Goal: Information Seeking & Learning: Learn about a topic

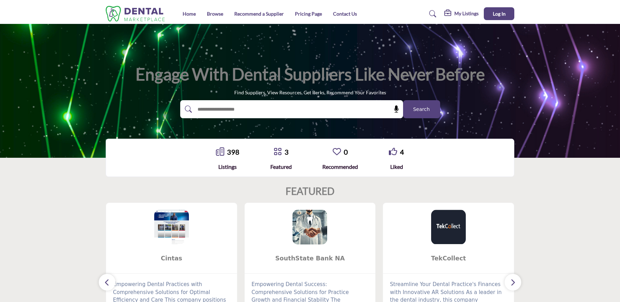
click at [56, 204] on section "FEATURED Cintas ... 0" at bounding box center [310, 269] width 620 height 197
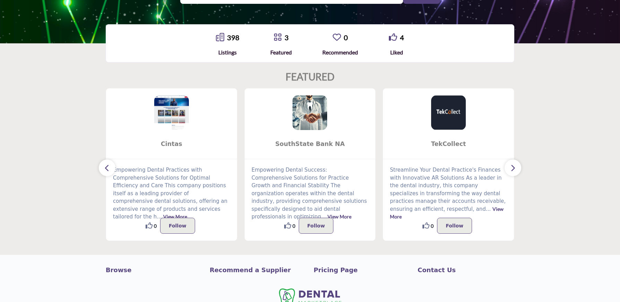
scroll to position [115, 0]
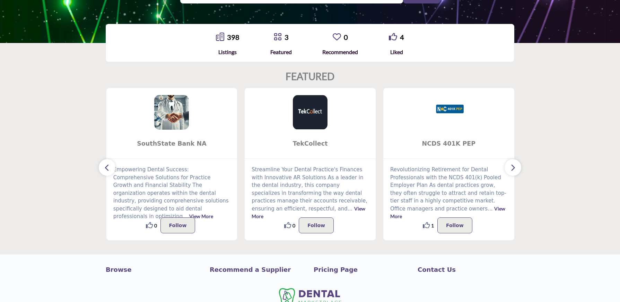
click at [516, 165] on button "button" at bounding box center [512, 167] width 17 height 17
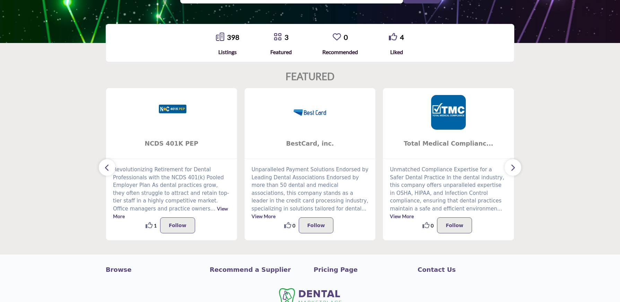
click at [516, 165] on button "button" at bounding box center [512, 167] width 17 height 17
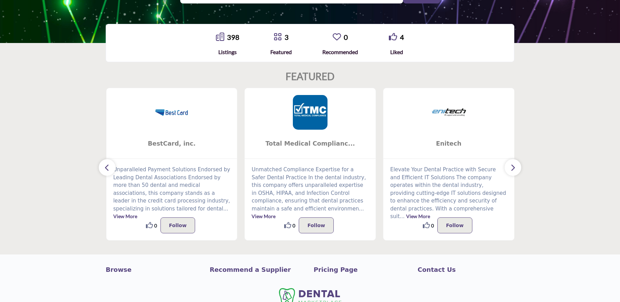
click at [516, 165] on button "button" at bounding box center [512, 167] width 17 height 17
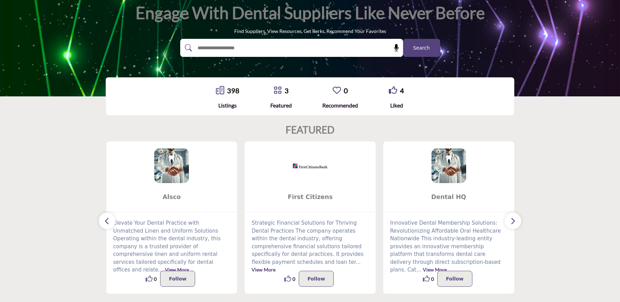
scroll to position [0, 0]
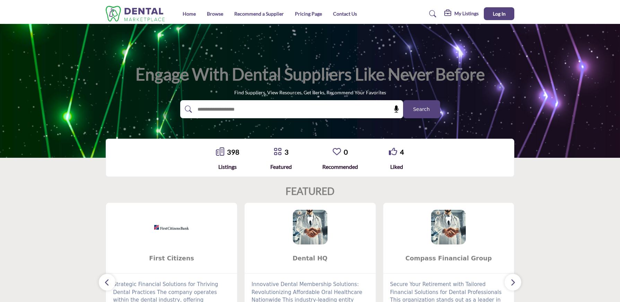
click at [225, 152] on div "398" at bounding box center [228, 152] width 24 height 10
click at [224, 109] on input "text" at bounding box center [276, 109] width 165 height 10
click at [324, 106] on input "text" at bounding box center [276, 109] width 165 height 10
type input "****"
click at [403, 100] on button "Search" at bounding box center [421, 109] width 37 height 18
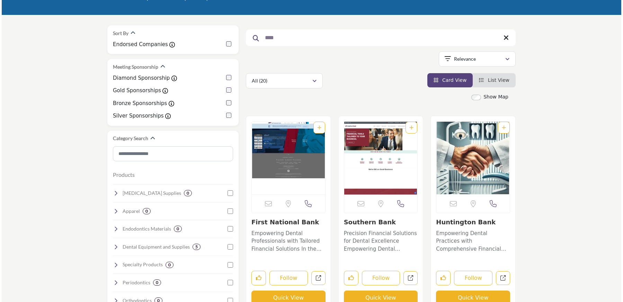
scroll to position [104, 0]
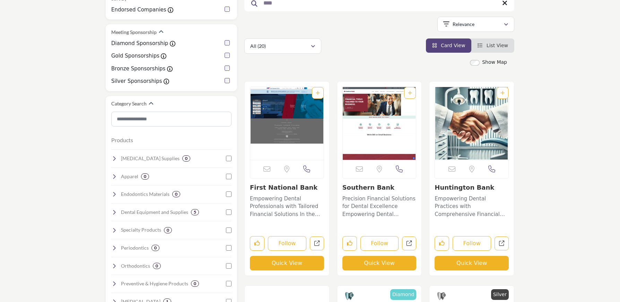
click at [290, 261] on button "Quick View" at bounding box center [287, 263] width 74 height 15
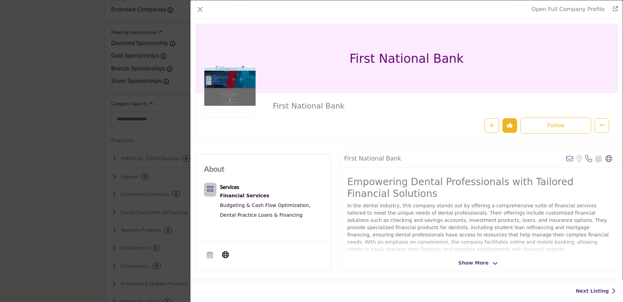
scroll to position [201, 0]
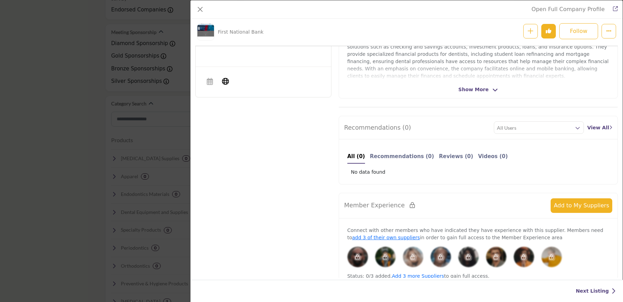
click at [26, 124] on div "Open Full Company Profile First National Bank Follow Following" at bounding box center [311, 151] width 623 height 302
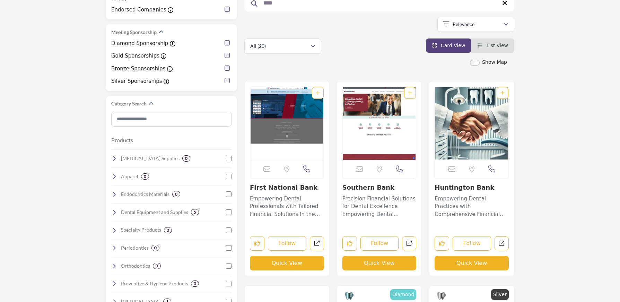
click at [289, 261] on button "Quick View" at bounding box center [287, 263] width 74 height 15
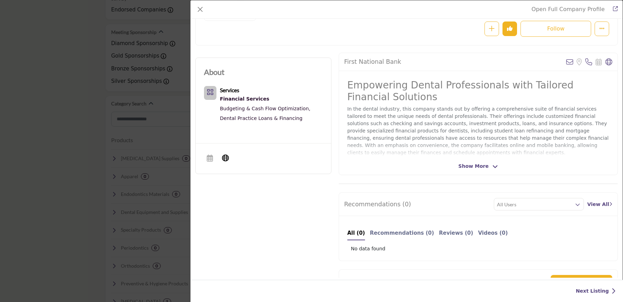
scroll to position [93, 0]
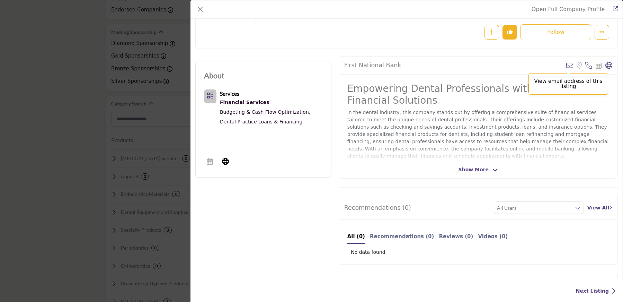
click at [567, 65] on icon "Company Data Modal" at bounding box center [569, 65] width 7 height 7
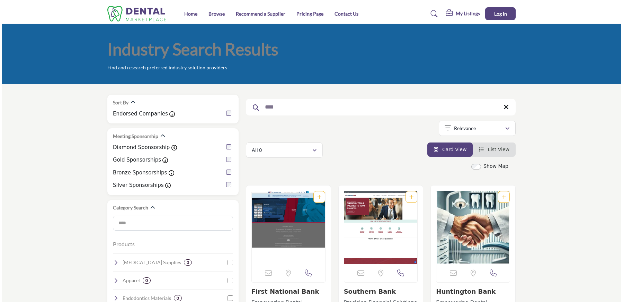
scroll to position [104, 0]
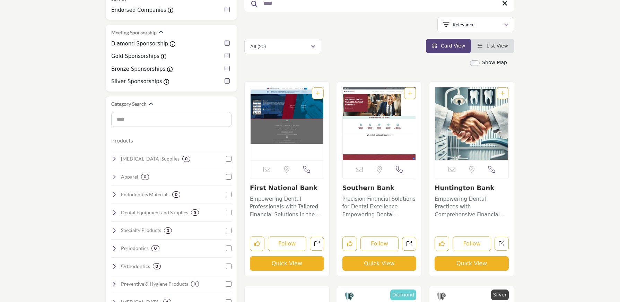
click at [386, 267] on button "Quick View" at bounding box center [379, 263] width 74 height 15
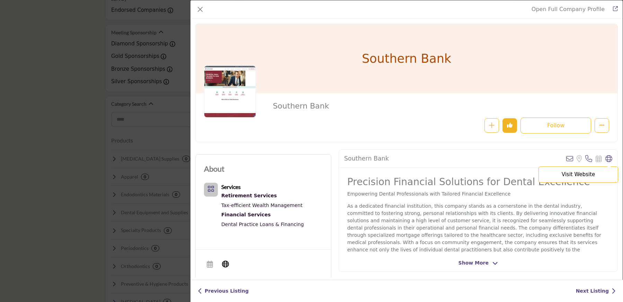
click at [576, 174] on p "Visit Website" at bounding box center [578, 174] width 72 height 5
click at [608, 160] on icon "Company Data Modal" at bounding box center [608, 158] width 7 height 7
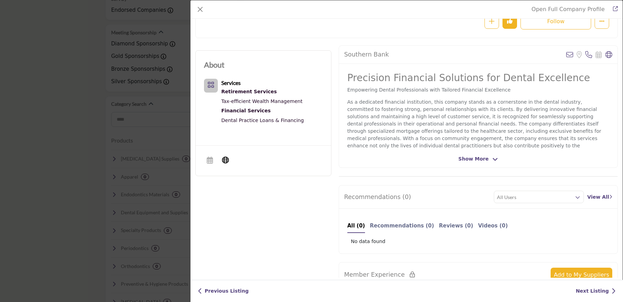
click at [475, 158] on span "Show More" at bounding box center [474, 158] width 30 height 7
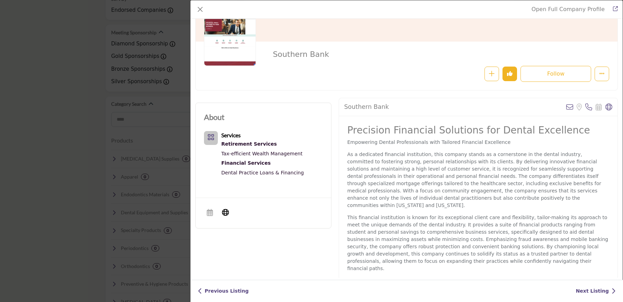
scroll to position [35, 0]
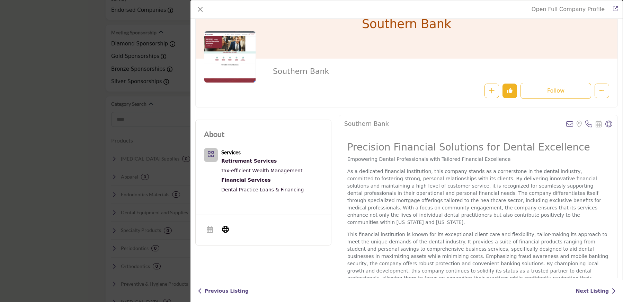
click at [235, 160] on div "Retirement Services" at bounding box center [262, 160] width 82 height 9
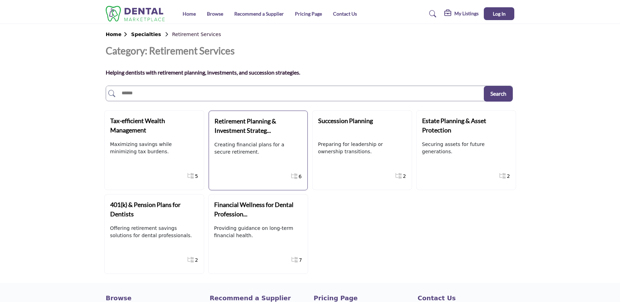
click at [0, 0] on div at bounding box center [0, 0] width 0 height 0
click at [260, 131] on b "Retirement Planning & Investment Strateg..." at bounding box center [245, 125] width 62 height 17
